Goal: Task Accomplishment & Management: Use online tool/utility

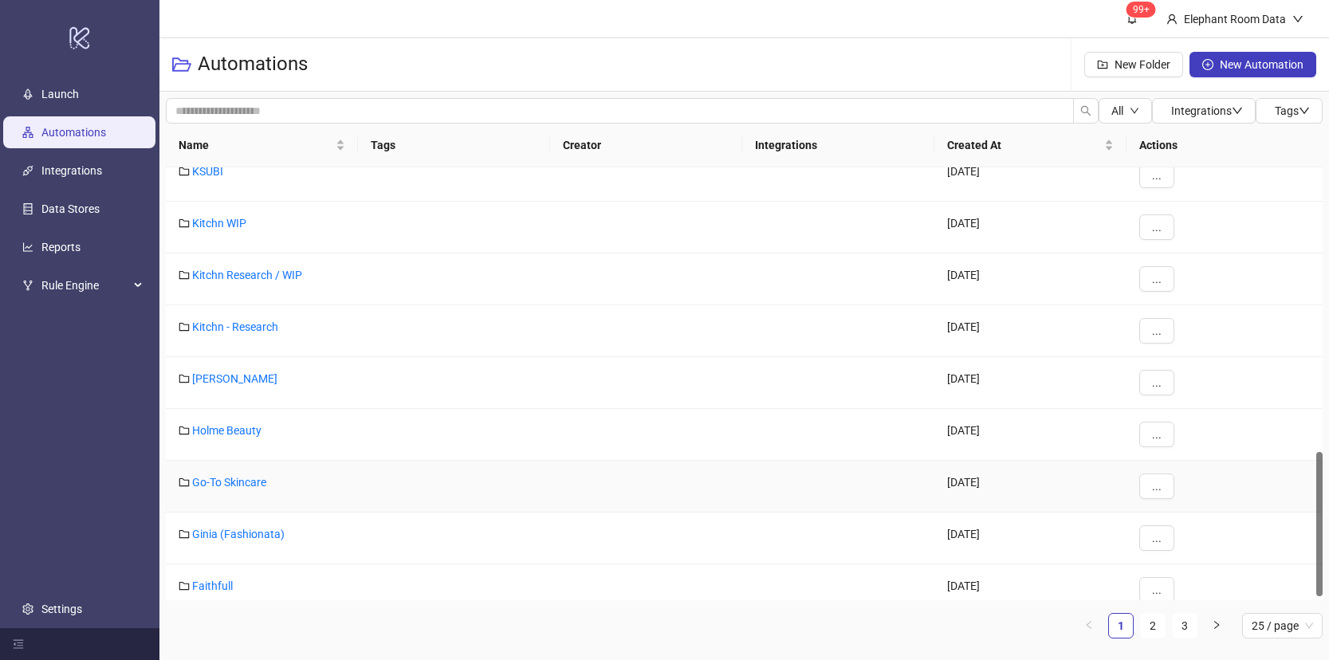
scroll to position [862, 0]
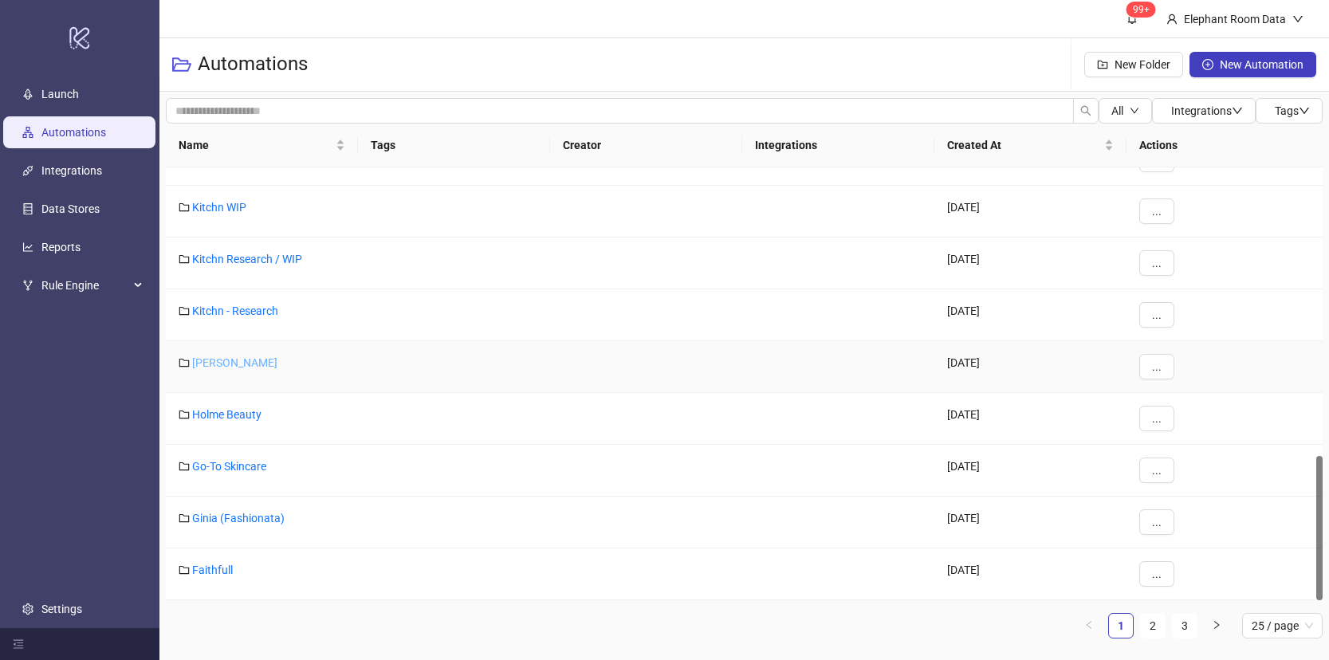
click at [230, 359] on link "[PERSON_NAME]" at bounding box center [234, 362] width 85 height 13
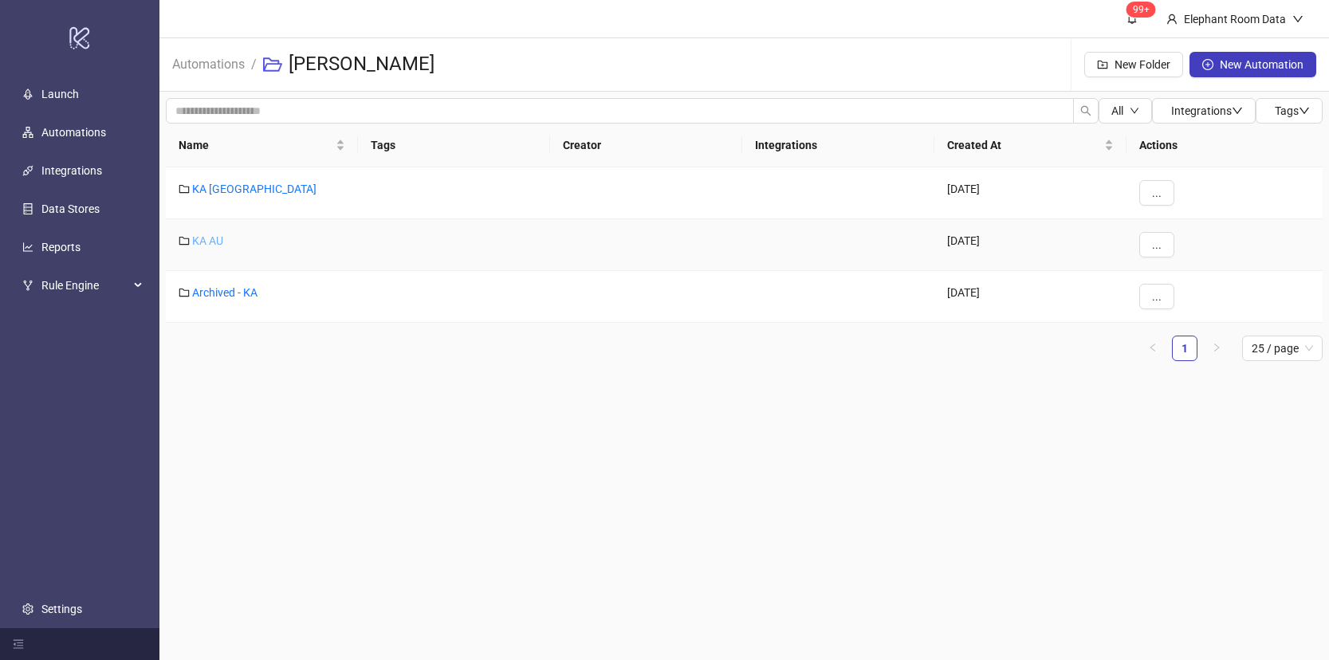
click at [210, 234] on link "KA AU" at bounding box center [207, 240] width 31 height 13
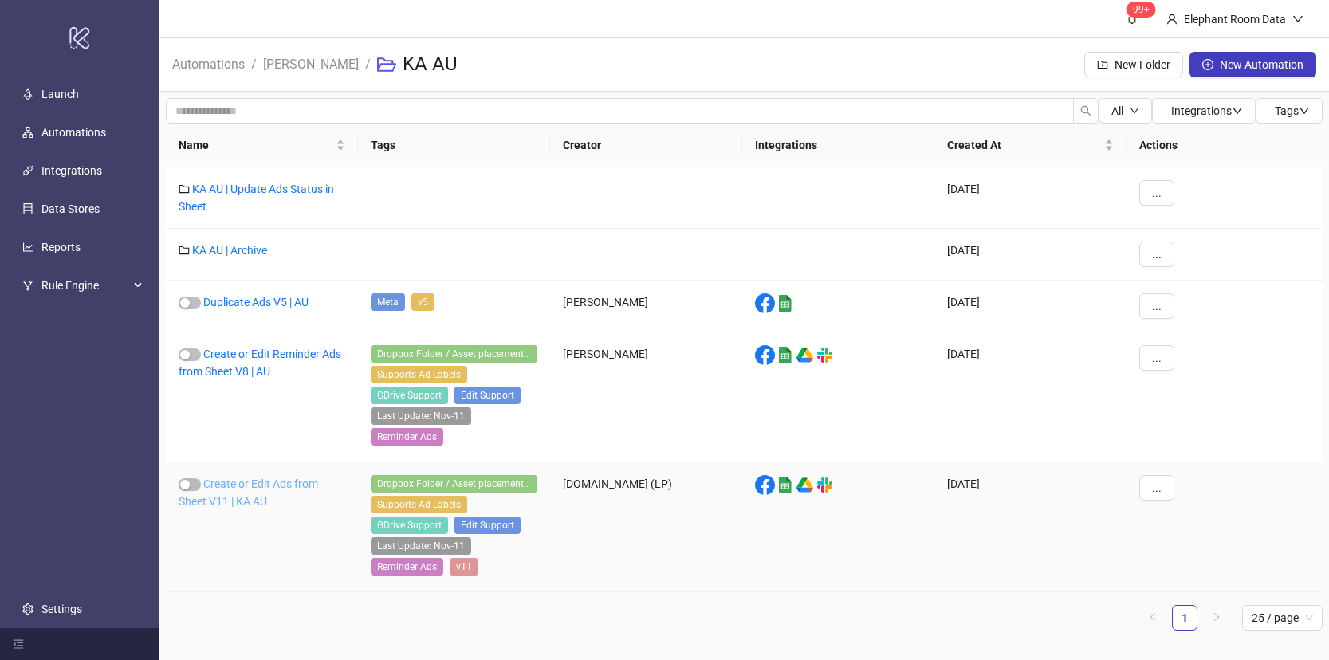
click at [300, 483] on link "Create or Edit Ads from Sheet V11 | KA AU" at bounding box center [248, 492] width 139 height 30
click at [260, 304] on link "Duplicate Ads V5 | AU" at bounding box center [255, 302] width 105 height 13
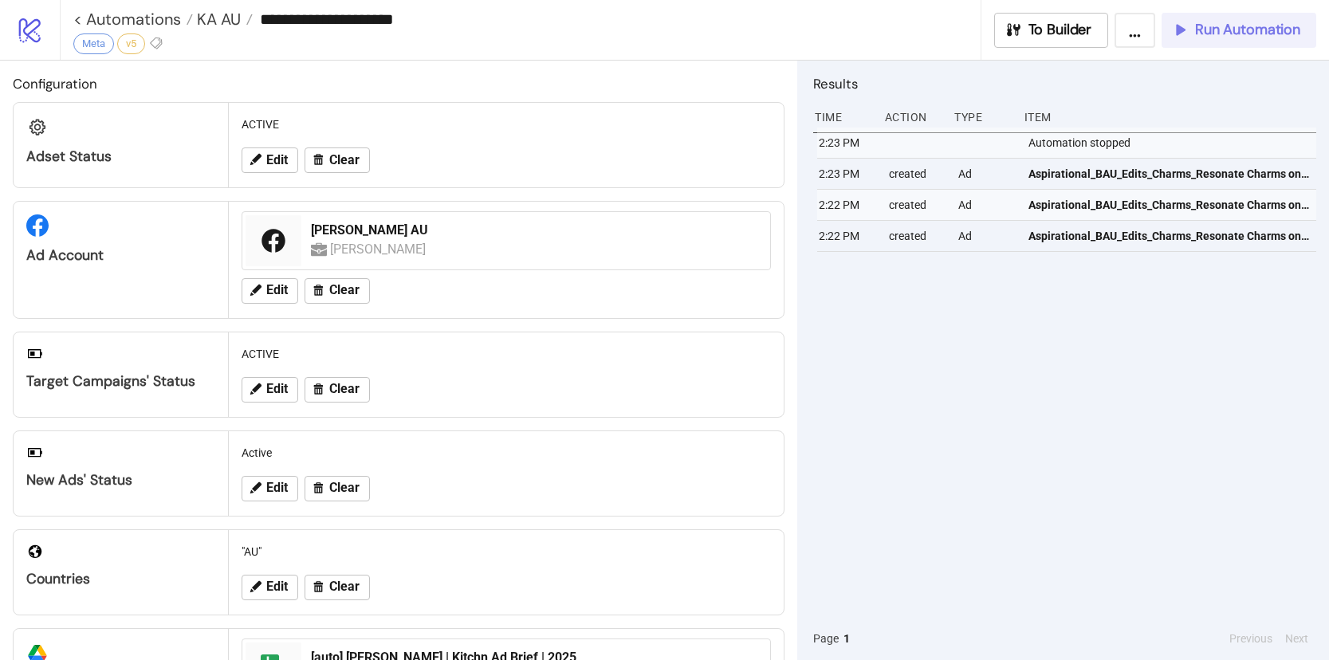
click at [1188, 27] on icon "button" at bounding box center [1180, 30] width 18 height 18
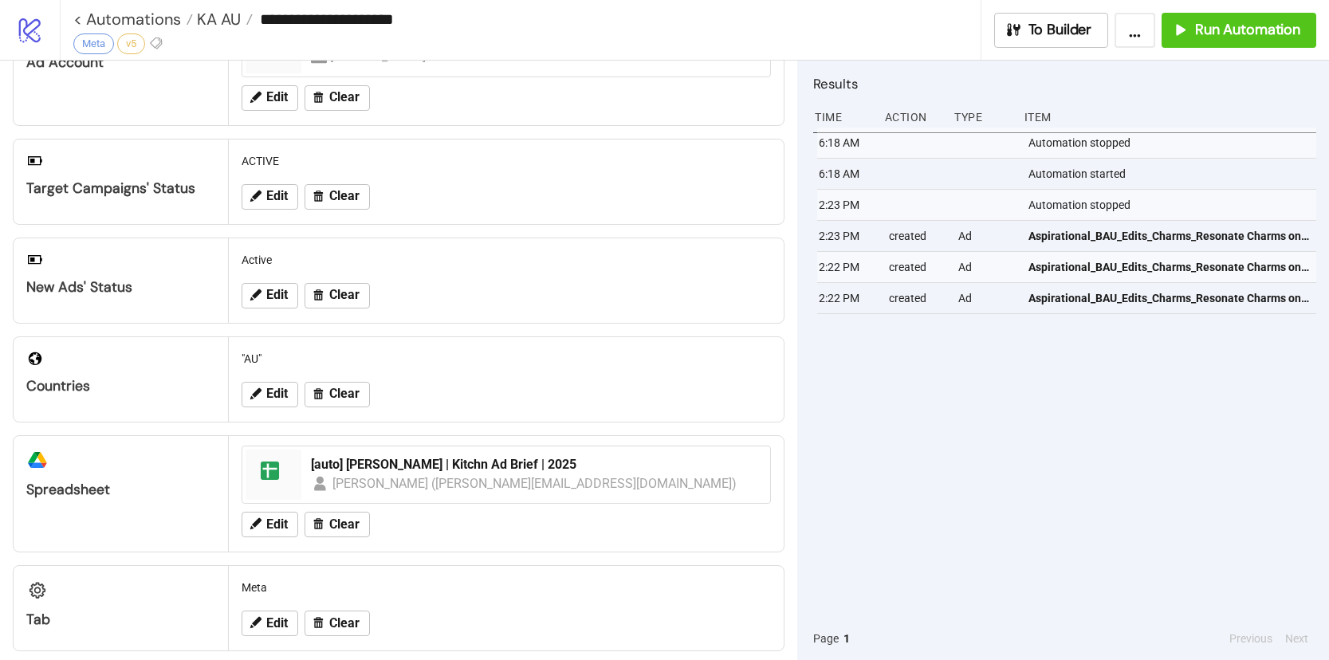
scroll to position [200, 0]
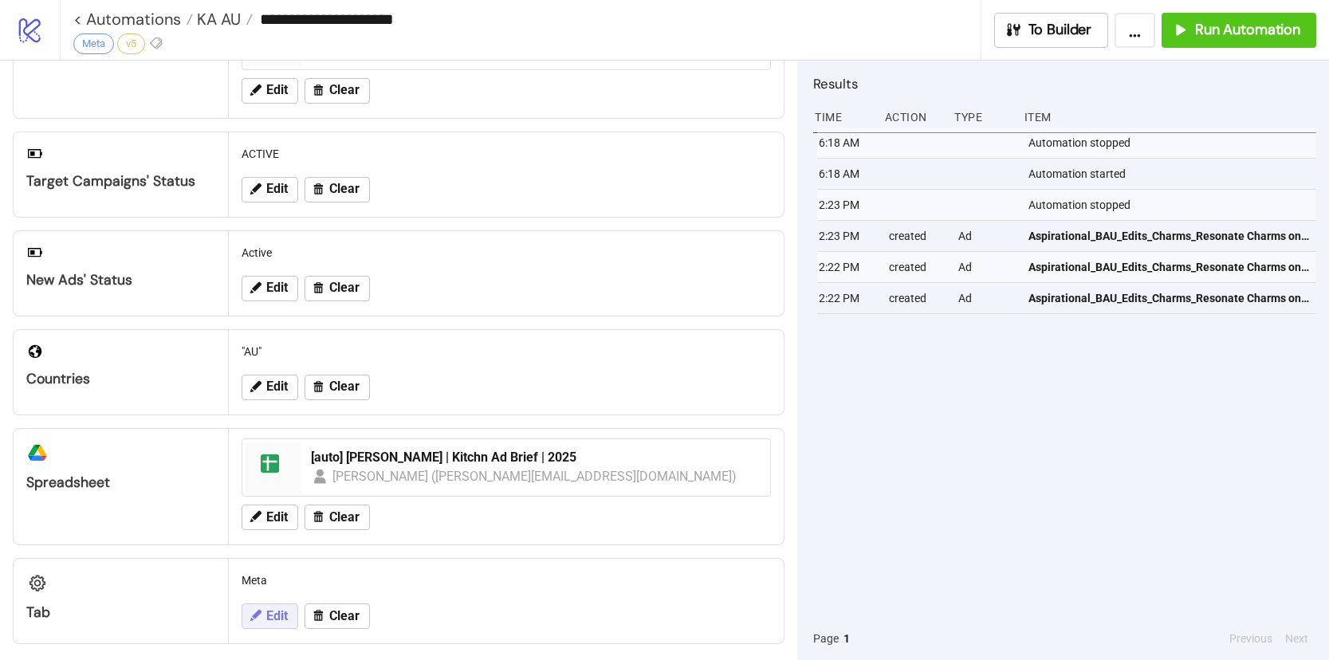
click at [262, 614] on button "Edit" at bounding box center [270, 616] width 57 height 26
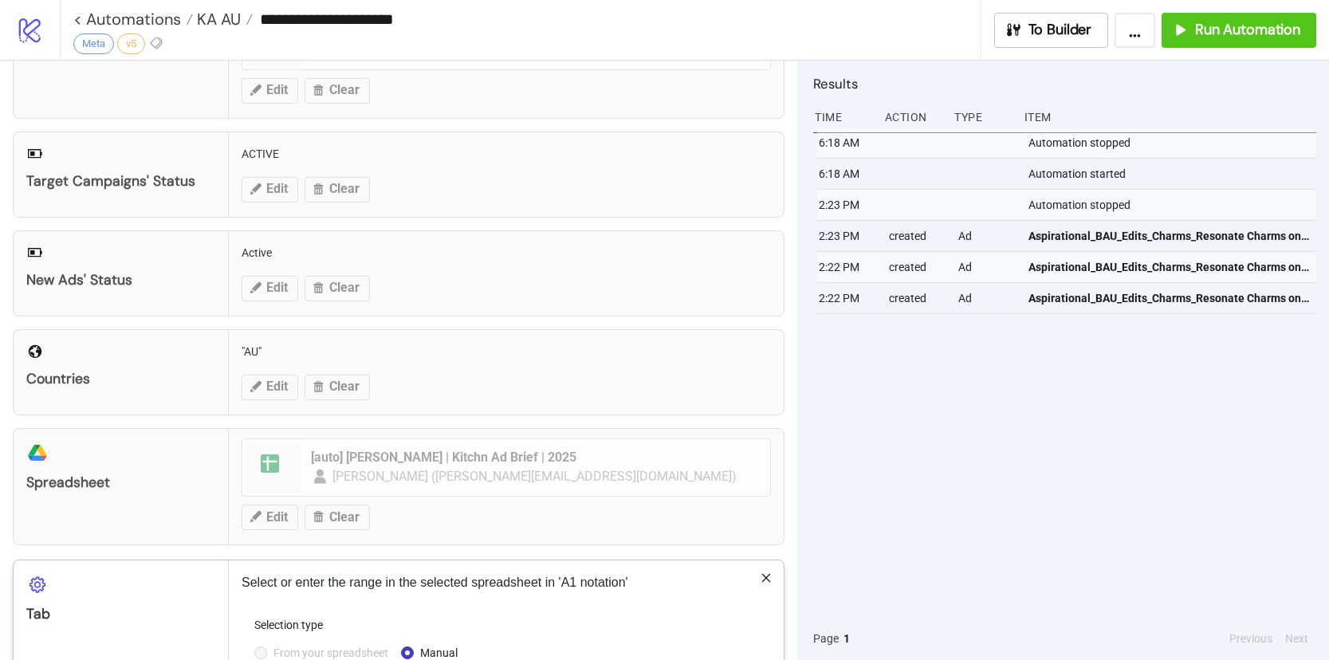
scroll to position [370, 0]
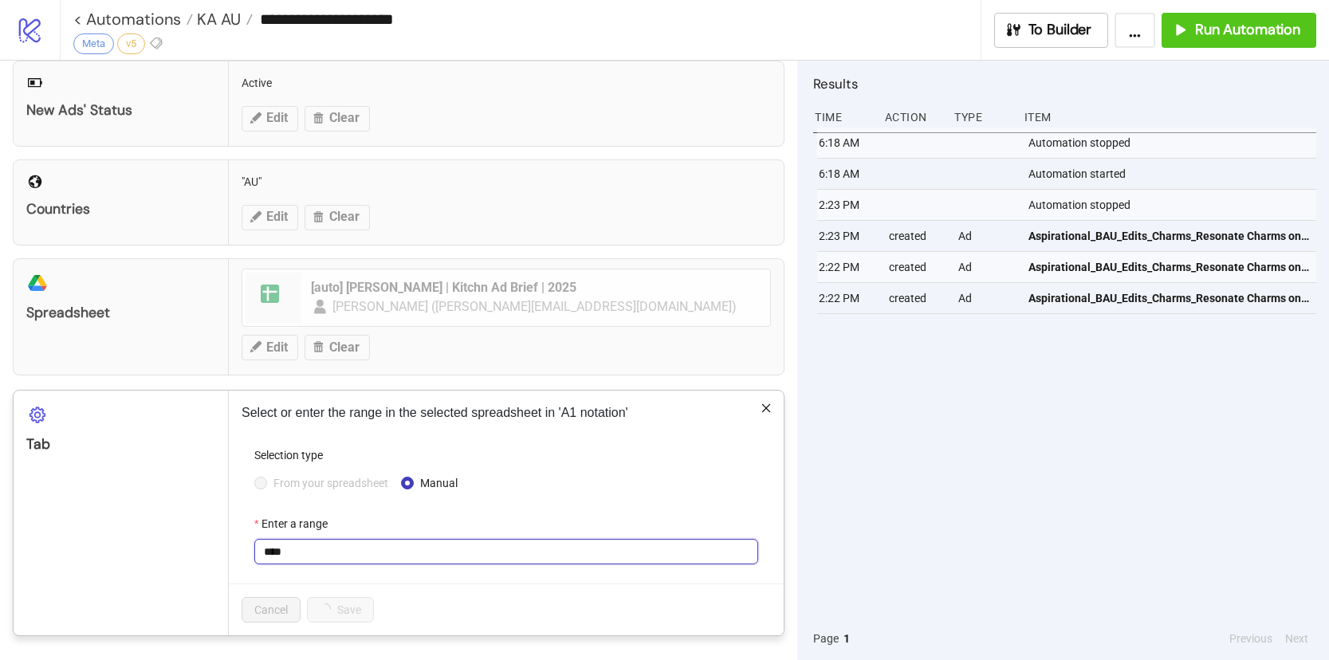
click at [338, 552] on input "****" at bounding box center [506, 552] width 504 height 26
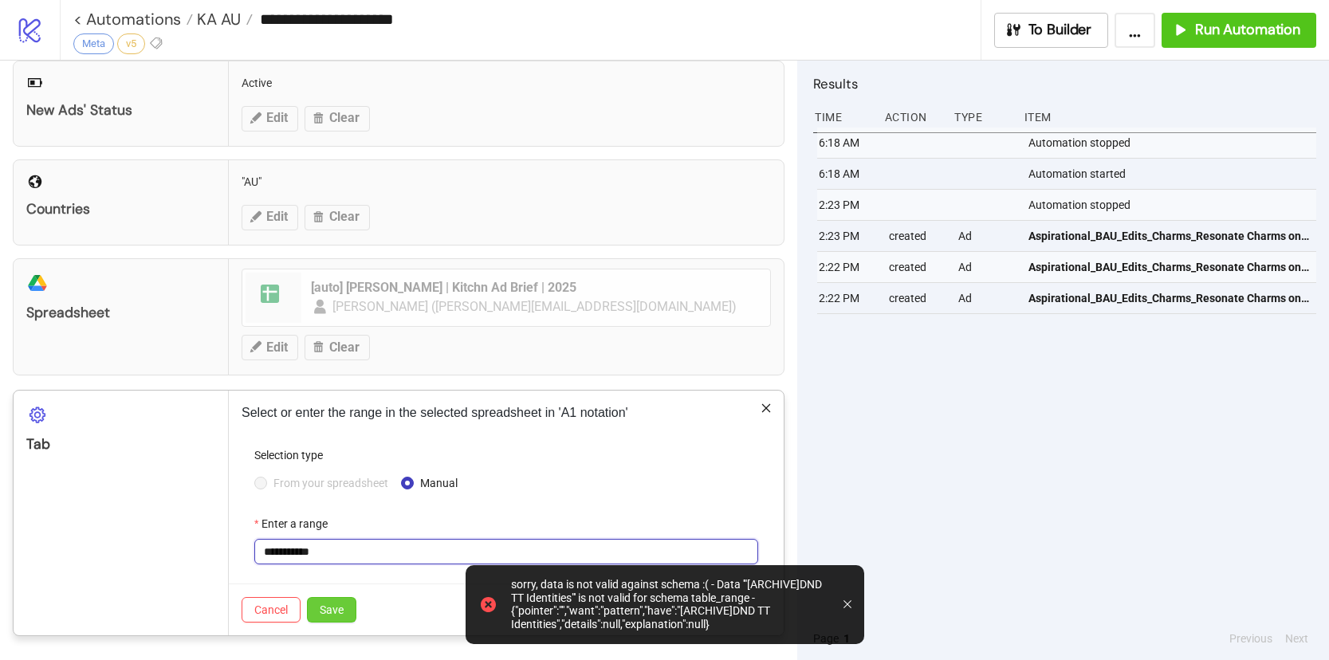
type input "**********"
click at [336, 607] on span "Save" at bounding box center [332, 609] width 24 height 13
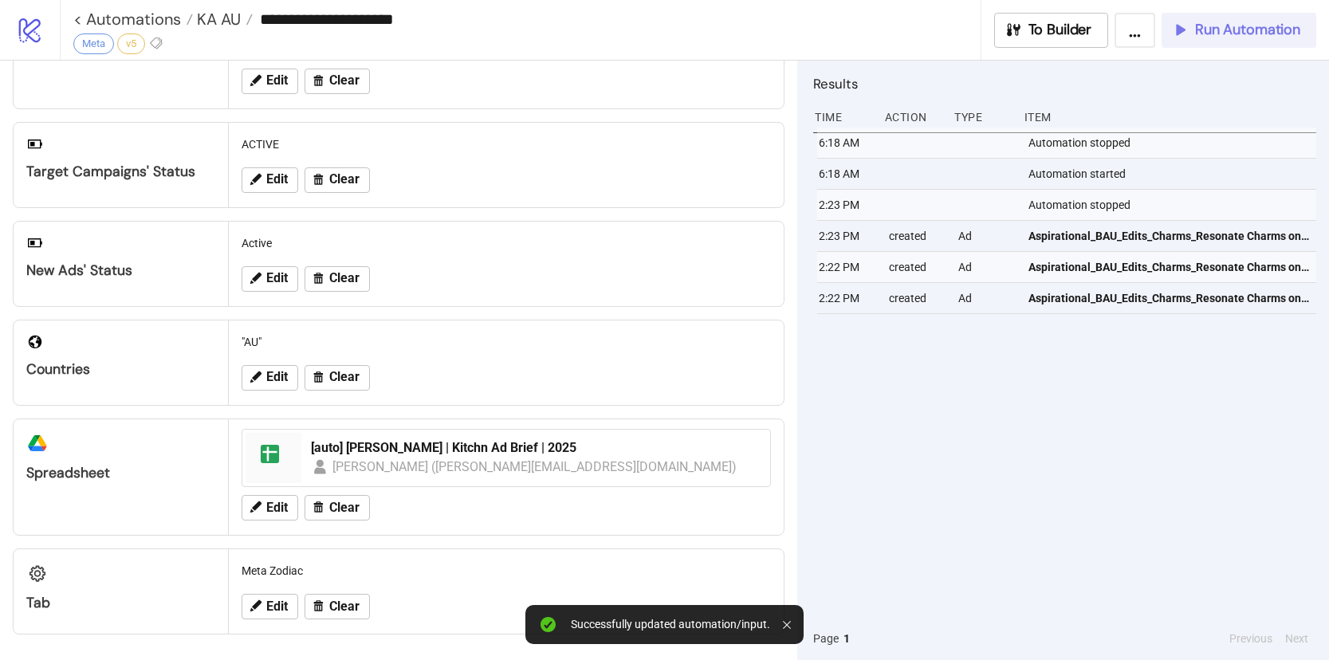
click at [1221, 29] on span "Run Automation" at bounding box center [1247, 30] width 105 height 18
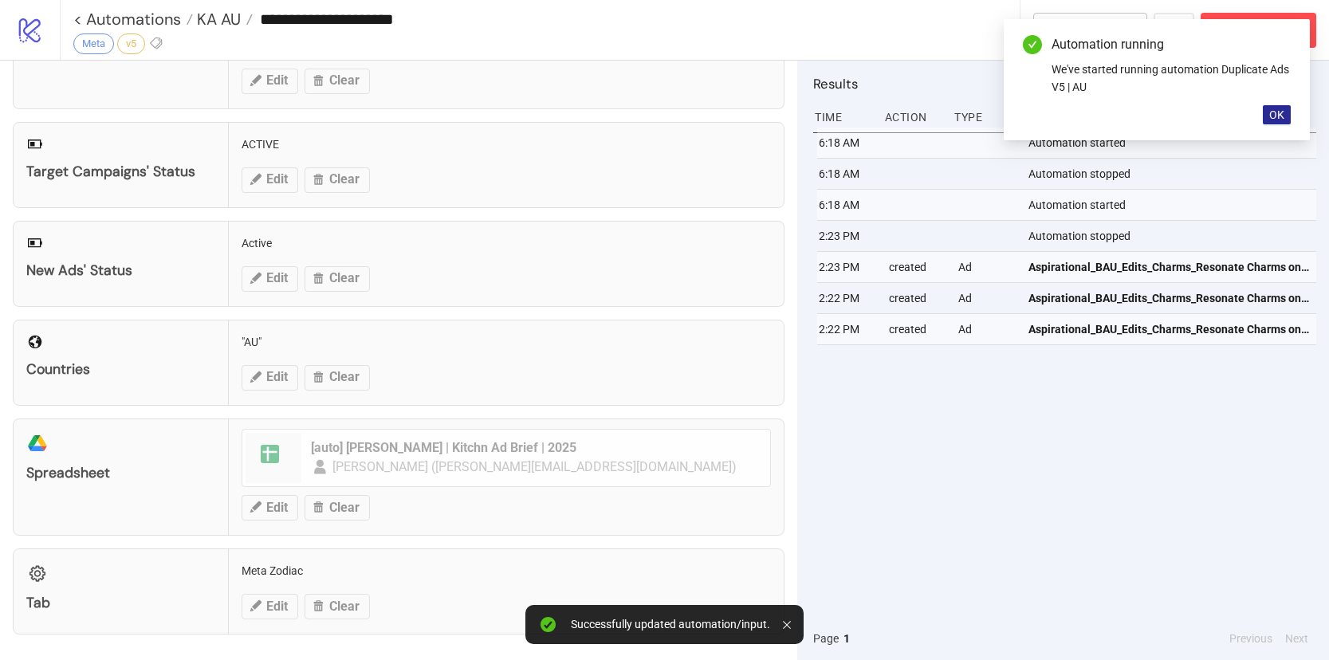
click at [1271, 121] on button "OK" at bounding box center [1277, 114] width 28 height 19
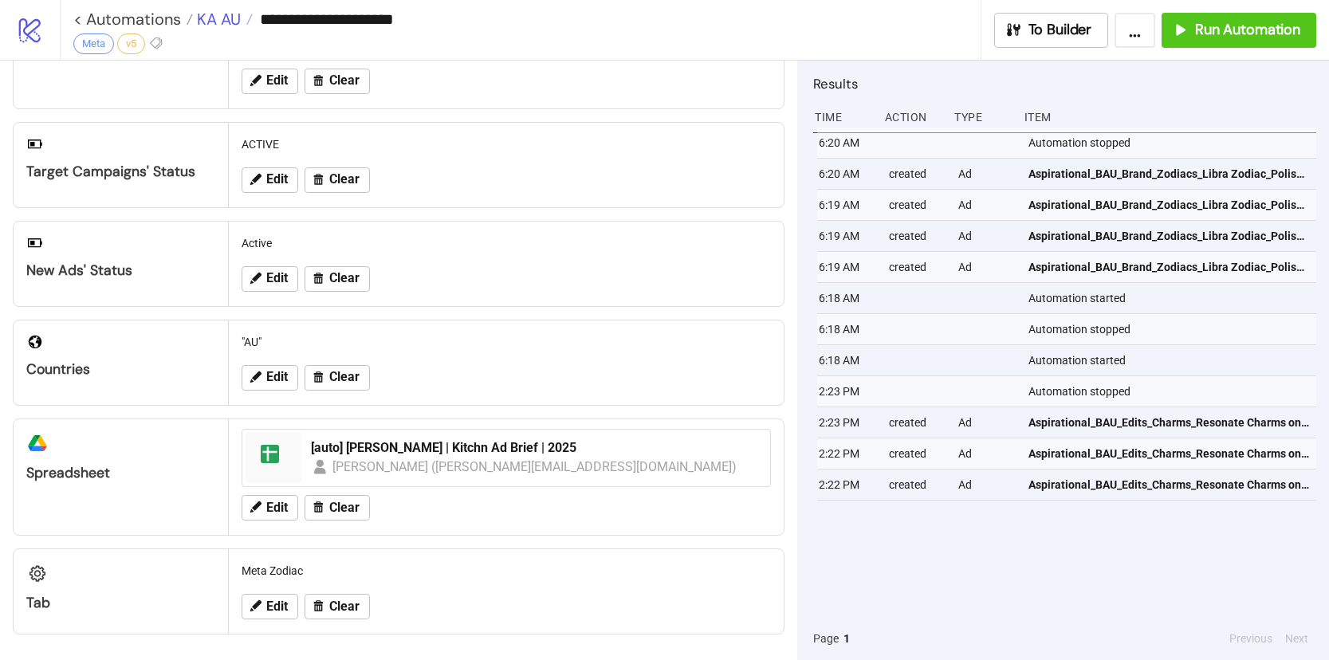
click at [201, 23] on span "KA AU" at bounding box center [217, 19] width 48 height 21
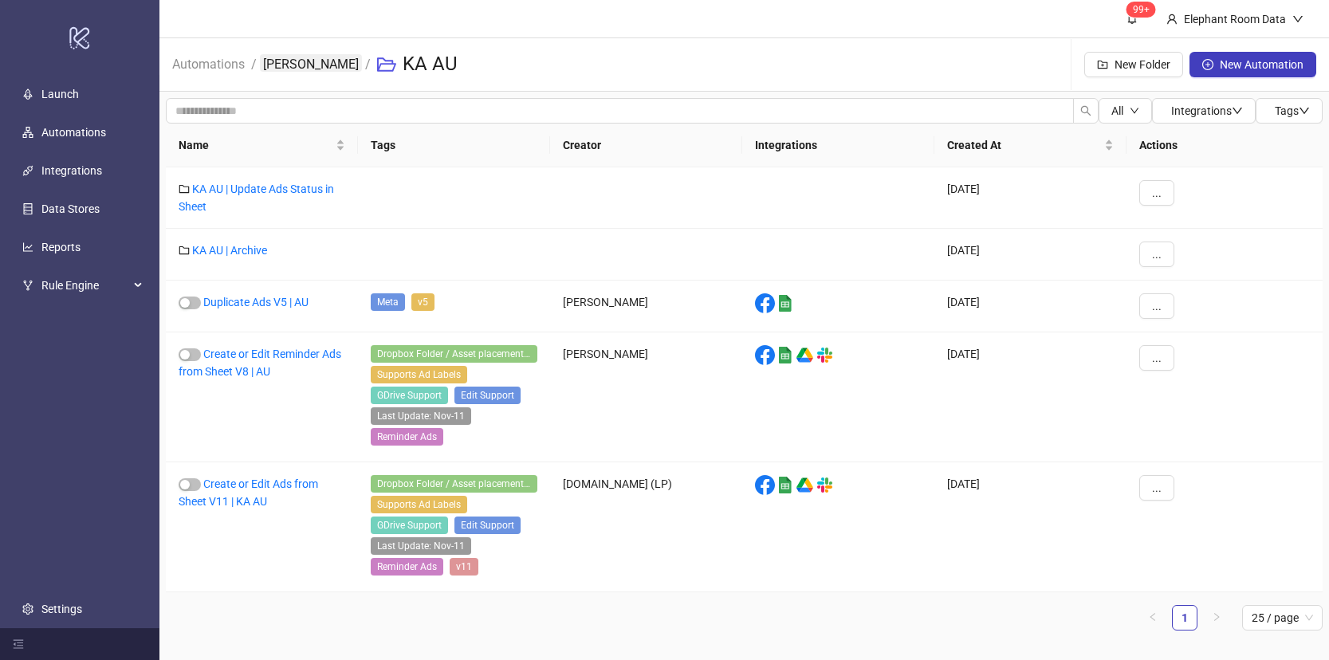
click at [284, 69] on link "[PERSON_NAME]" at bounding box center [311, 63] width 102 height 18
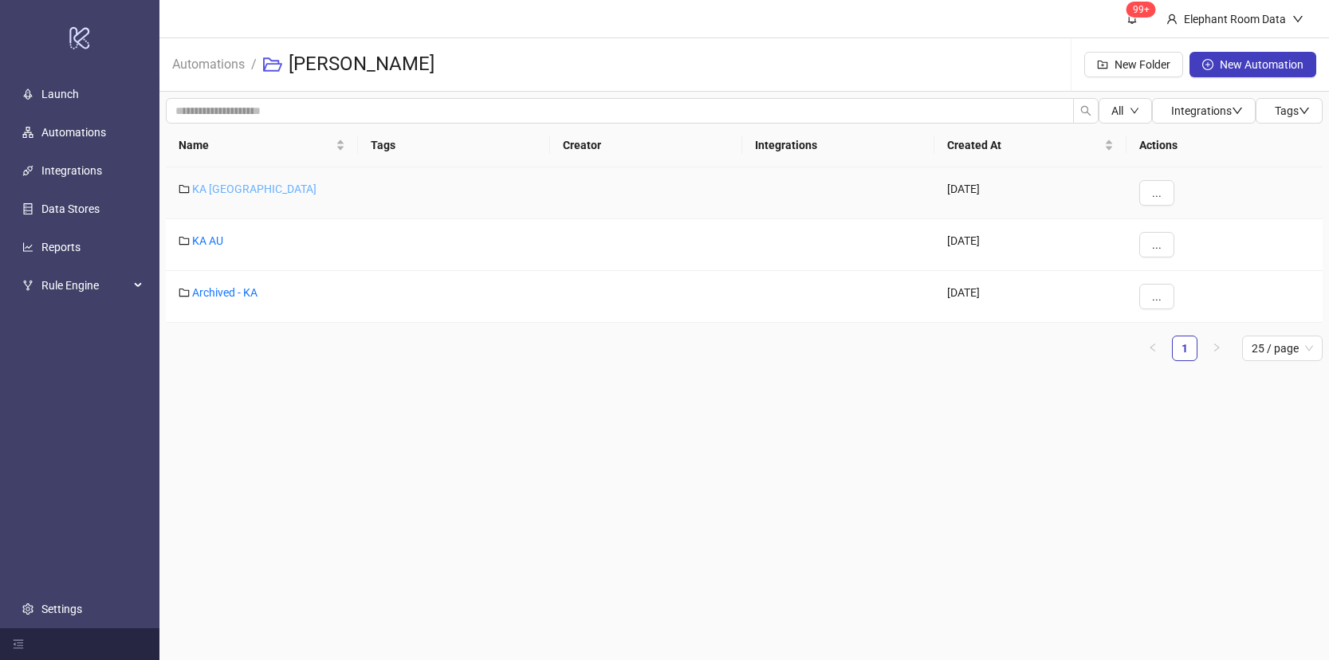
click at [203, 187] on link "KA [GEOGRAPHIC_DATA]" at bounding box center [254, 189] width 124 height 13
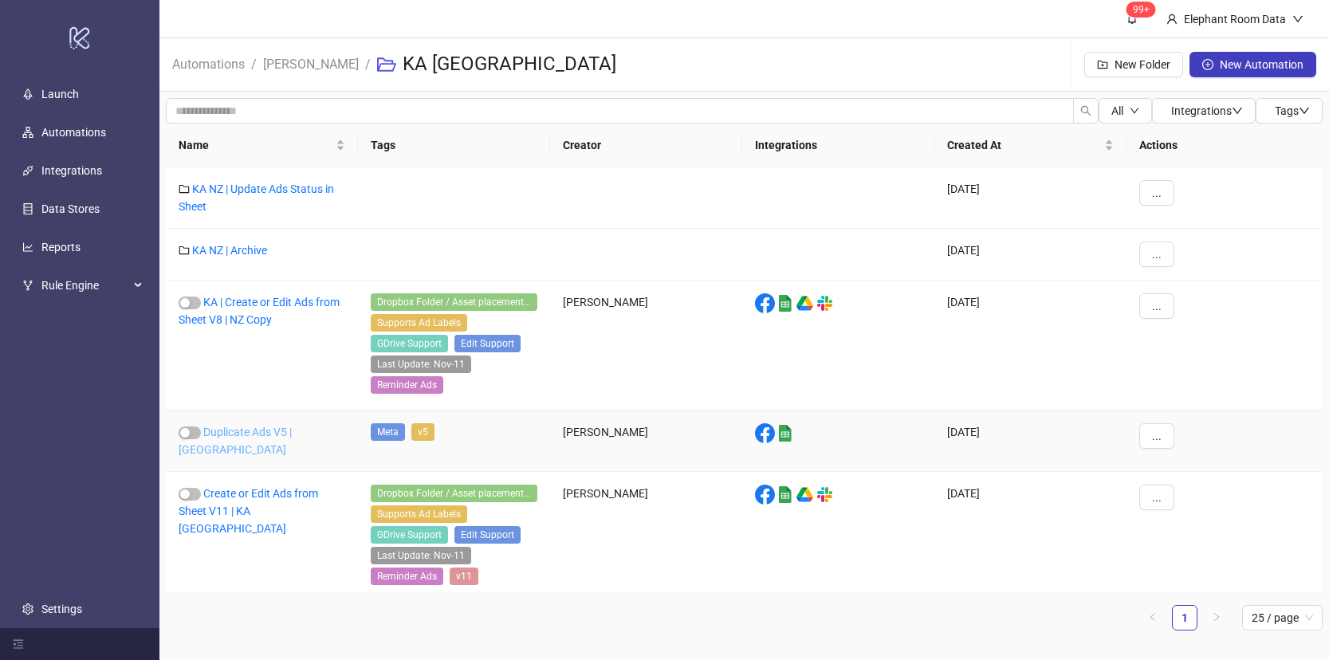
click at [292, 433] on link "Duplicate Ads V5 | [GEOGRAPHIC_DATA]" at bounding box center [235, 441] width 113 height 30
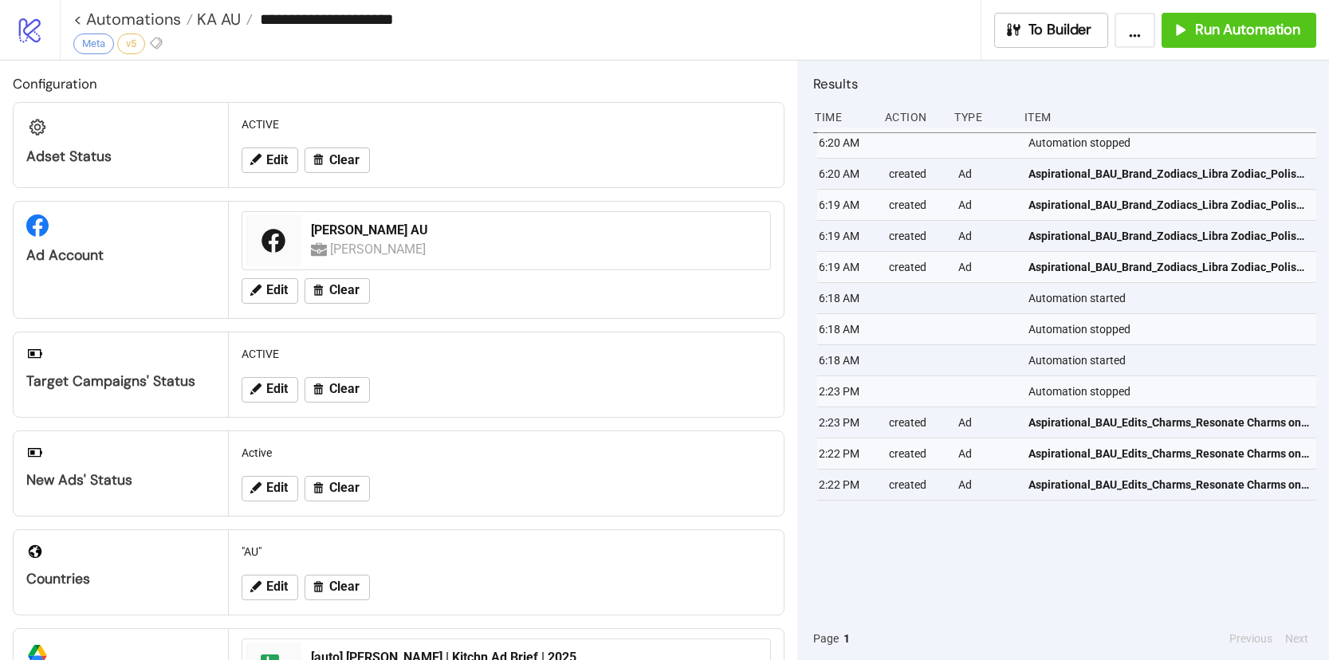
type input "**********"
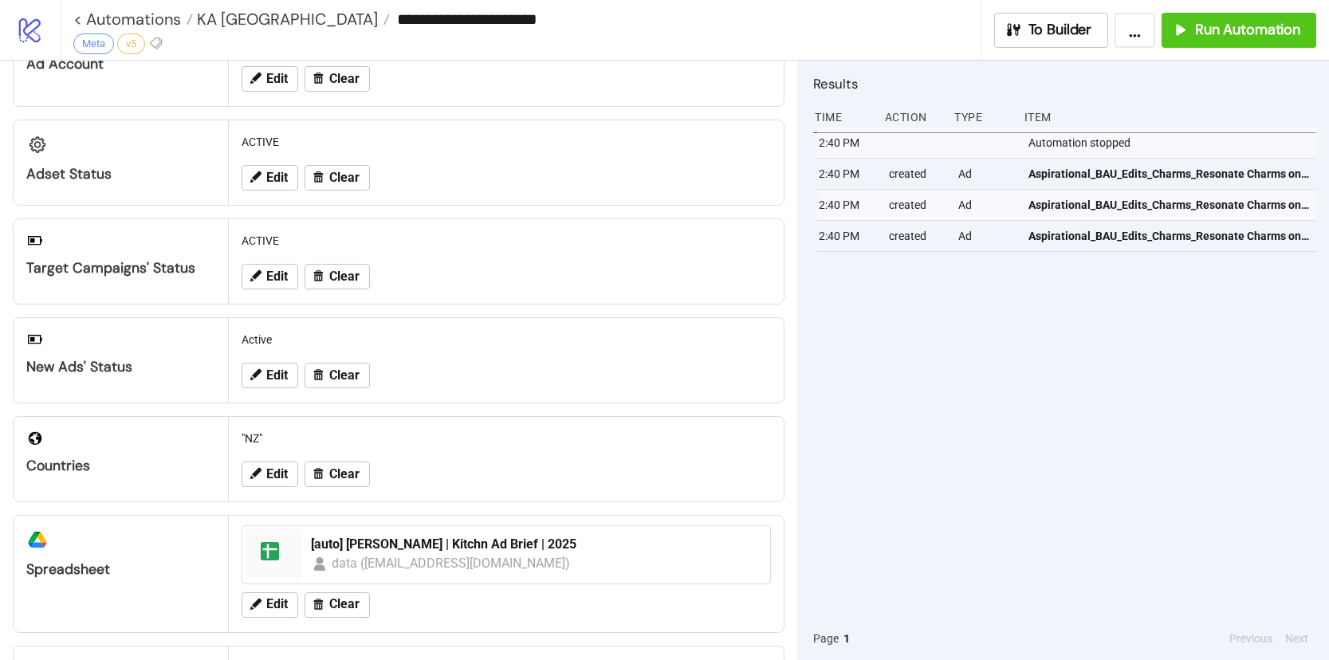
scroll to position [190, 0]
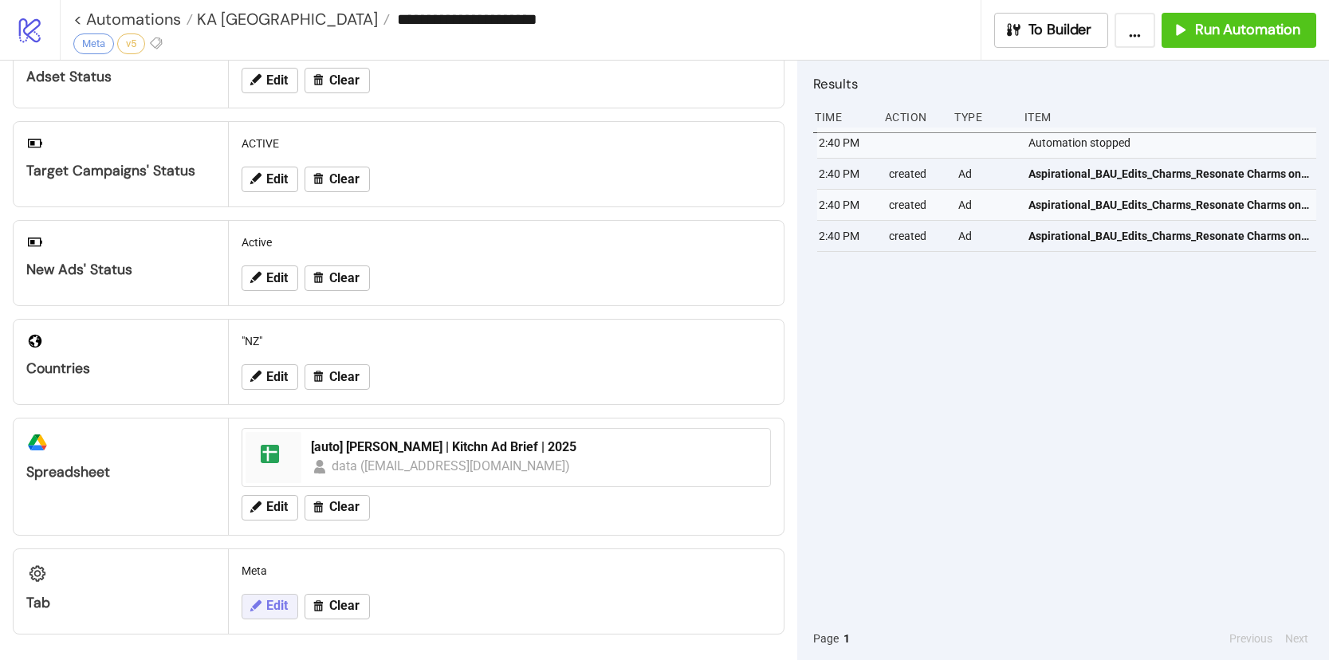
click at [279, 599] on span "Edit" at bounding box center [277, 606] width 22 height 14
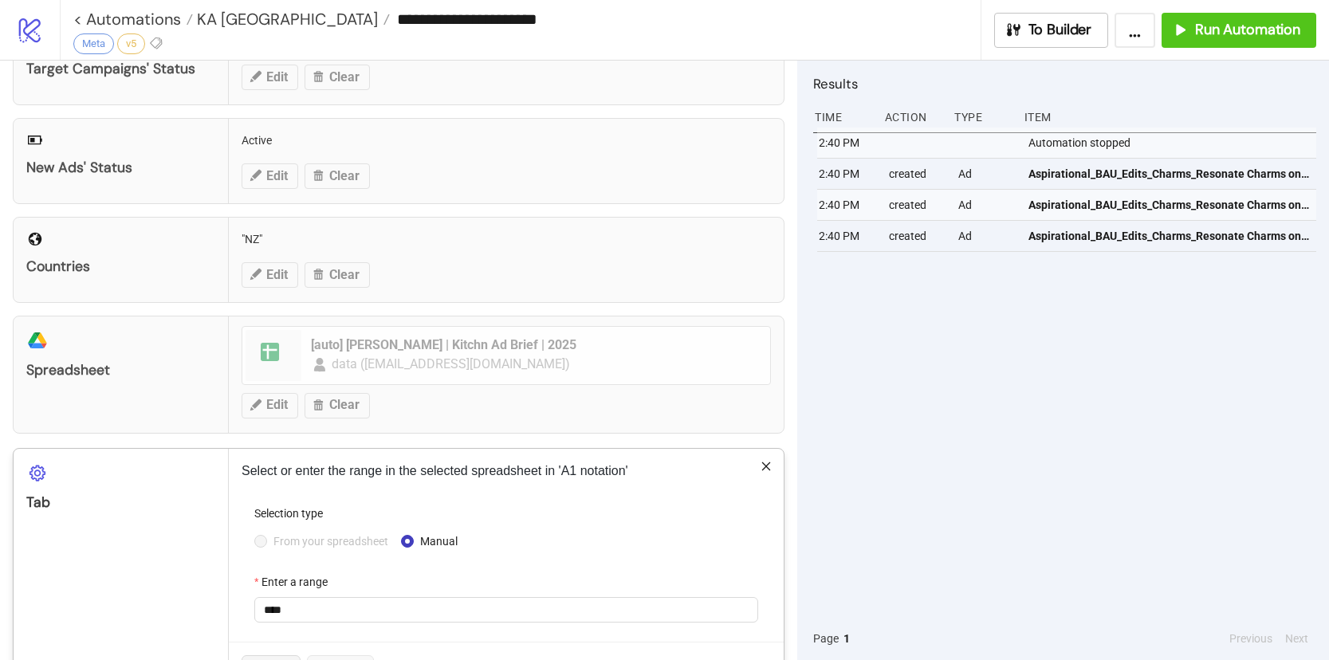
scroll to position [350, 0]
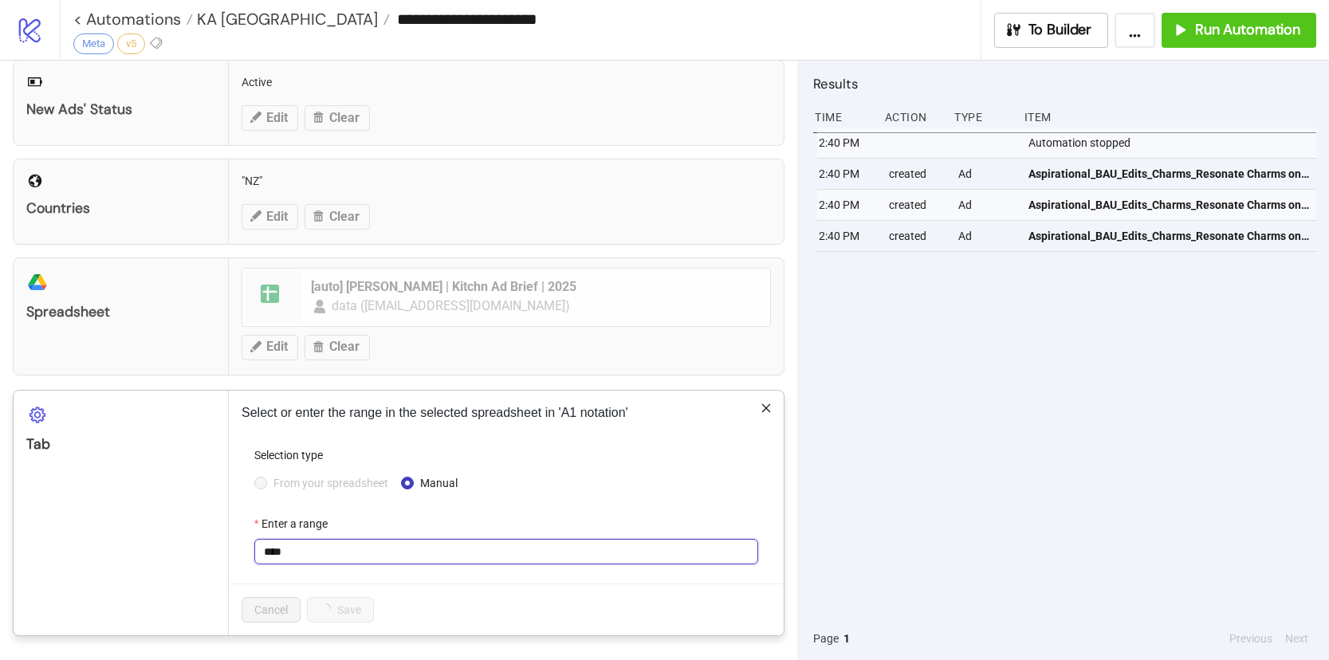
click at [335, 556] on input "****" at bounding box center [506, 552] width 504 height 26
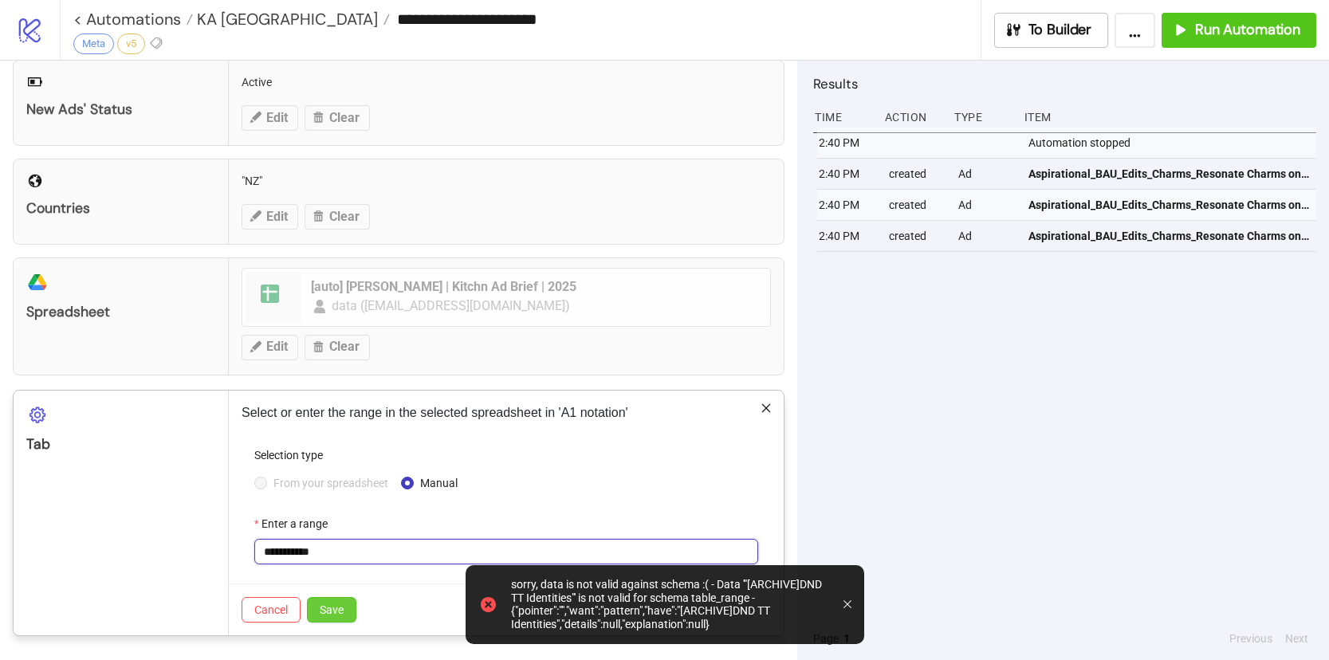
type input "**********"
click at [334, 597] on button "Save" at bounding box center [331, 610] width 49 height 26
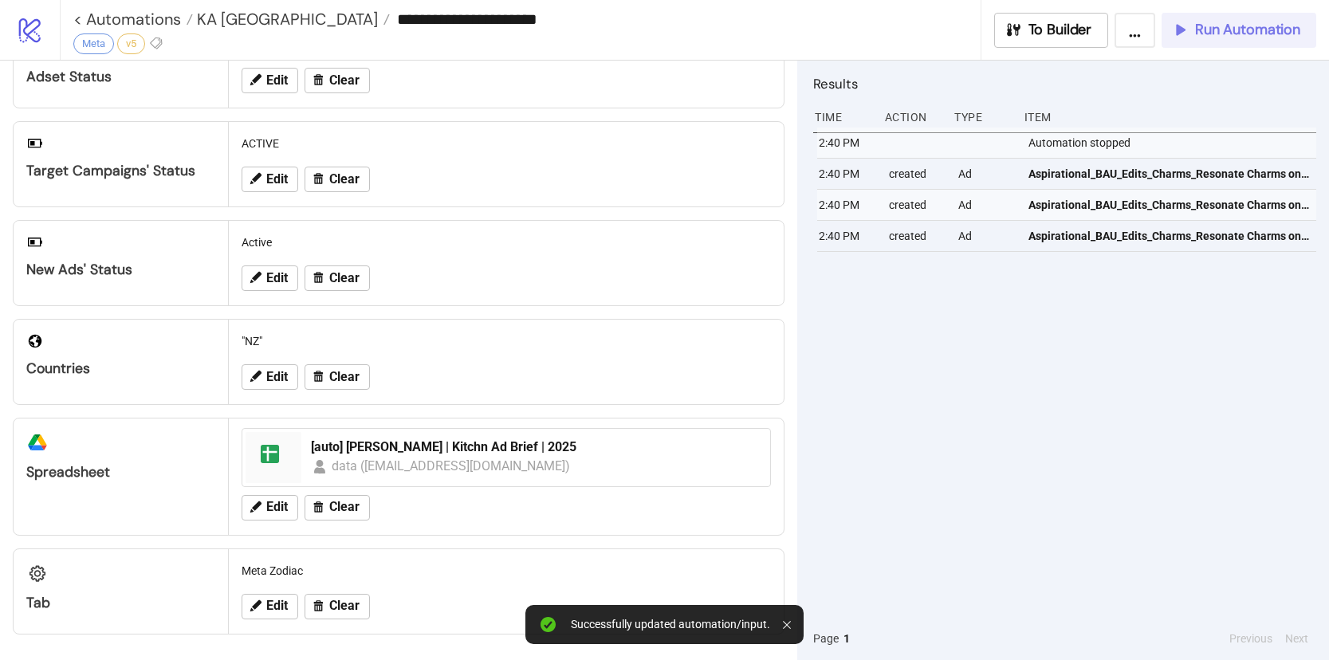
click at [1227, 28] on span "Run Automation" at bounding box center [1247, 30] width 105 height 18
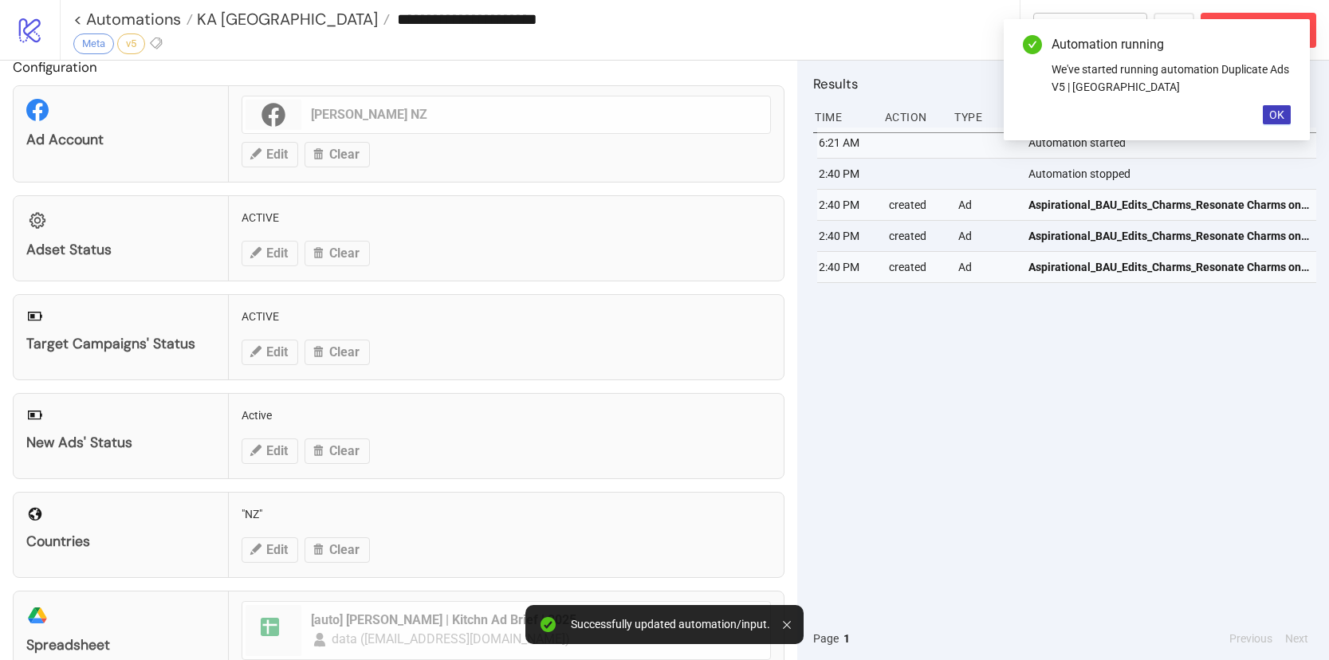
scroll to position [0, 0]
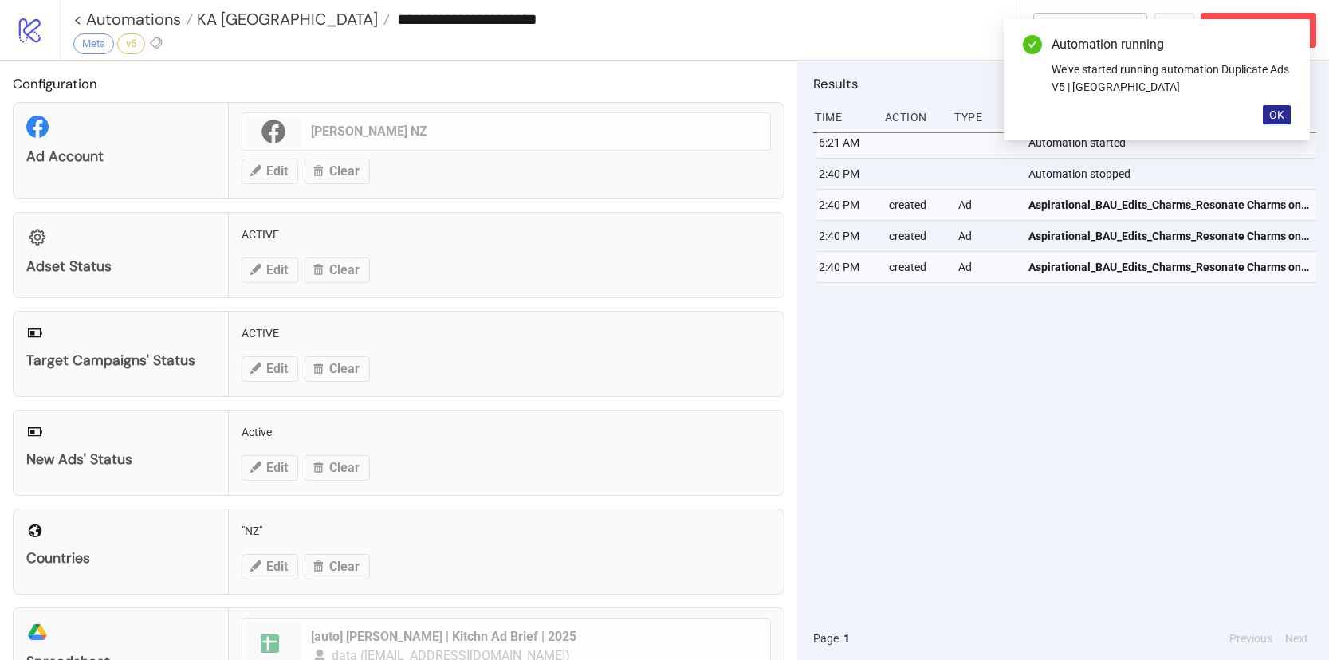
click at [1272, 121] on button "OK" at bounding box center [1277, 114] width 28 height 19
